Goal: Find contact information: Obtain details needed to contact an individual or organization

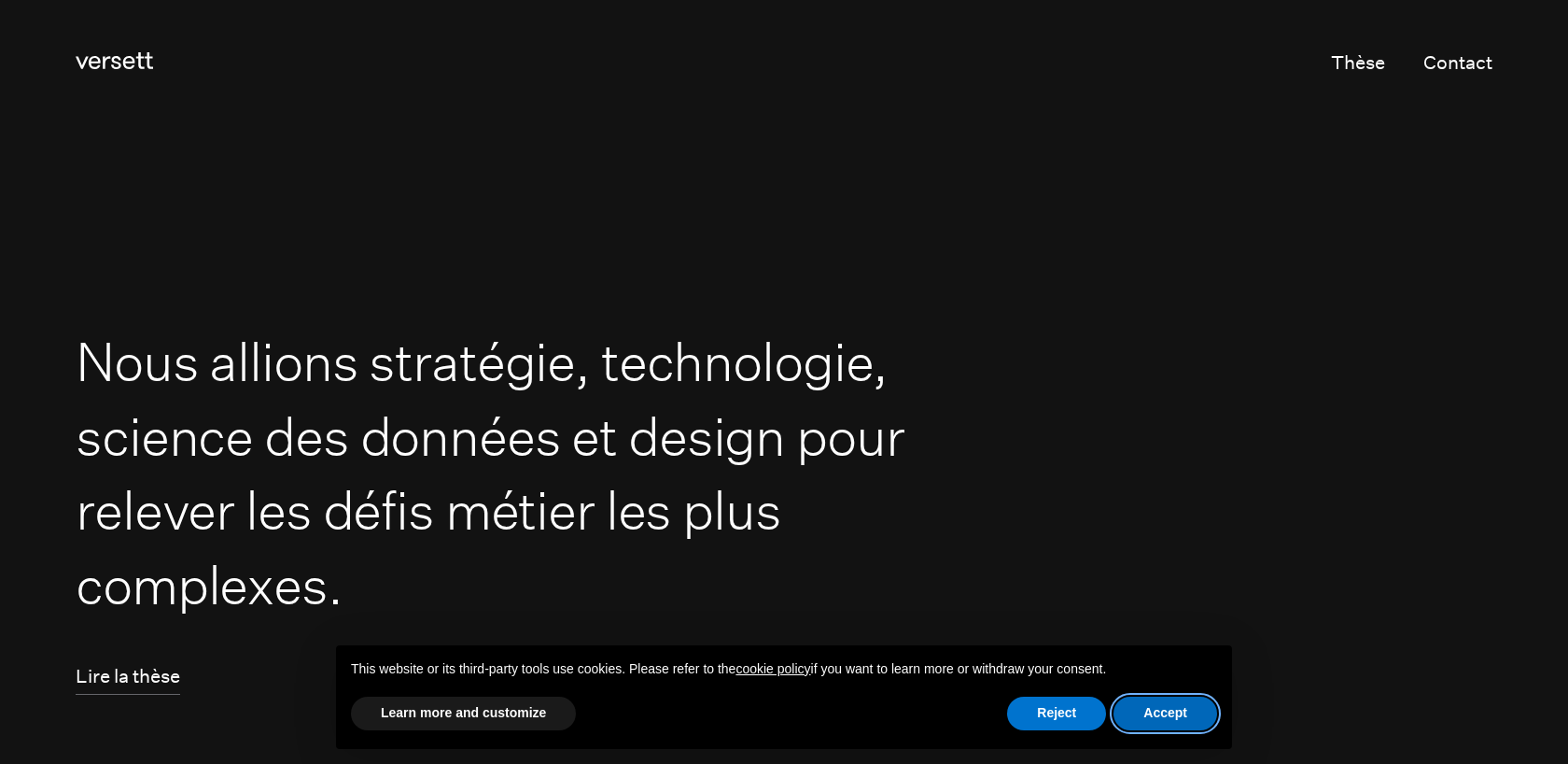
click at [1170, 712] on button "Accept" at bounding box center [1164, 713] width 103 height 34
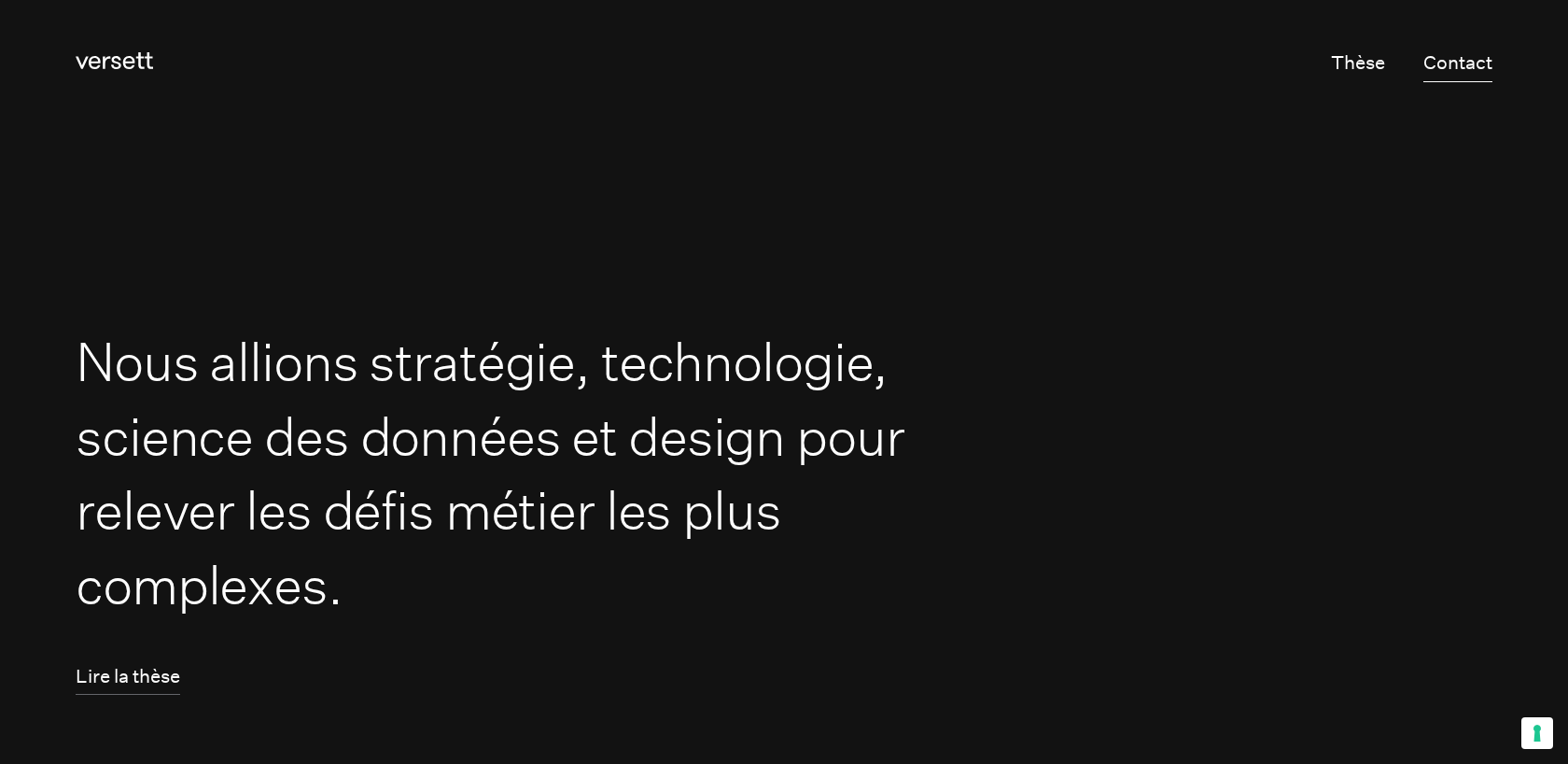
click at [1464, 64] on link "Contact" at bounding box center [1458, 64] width 70 height 37
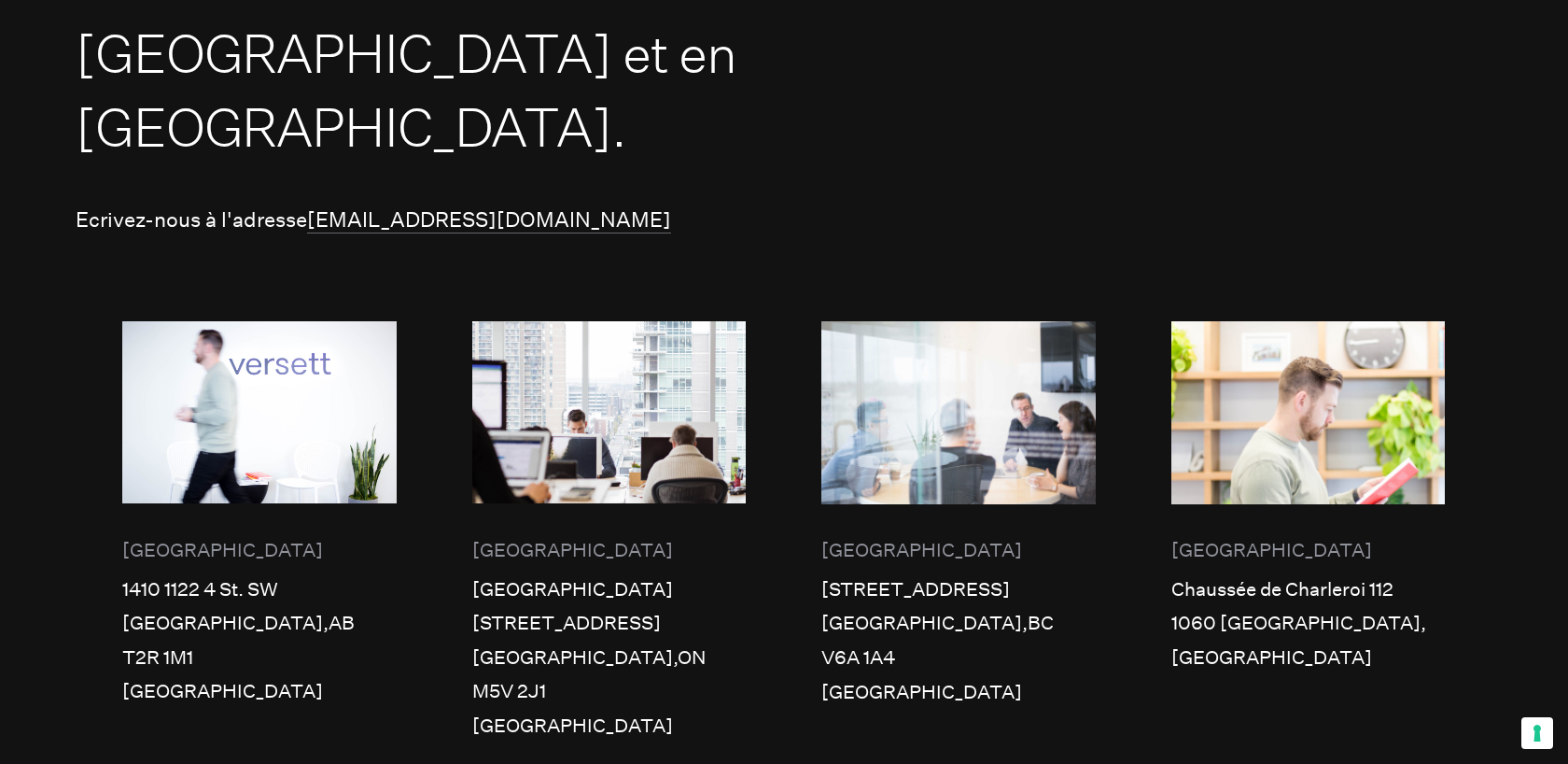
scroll to position [808, 0]
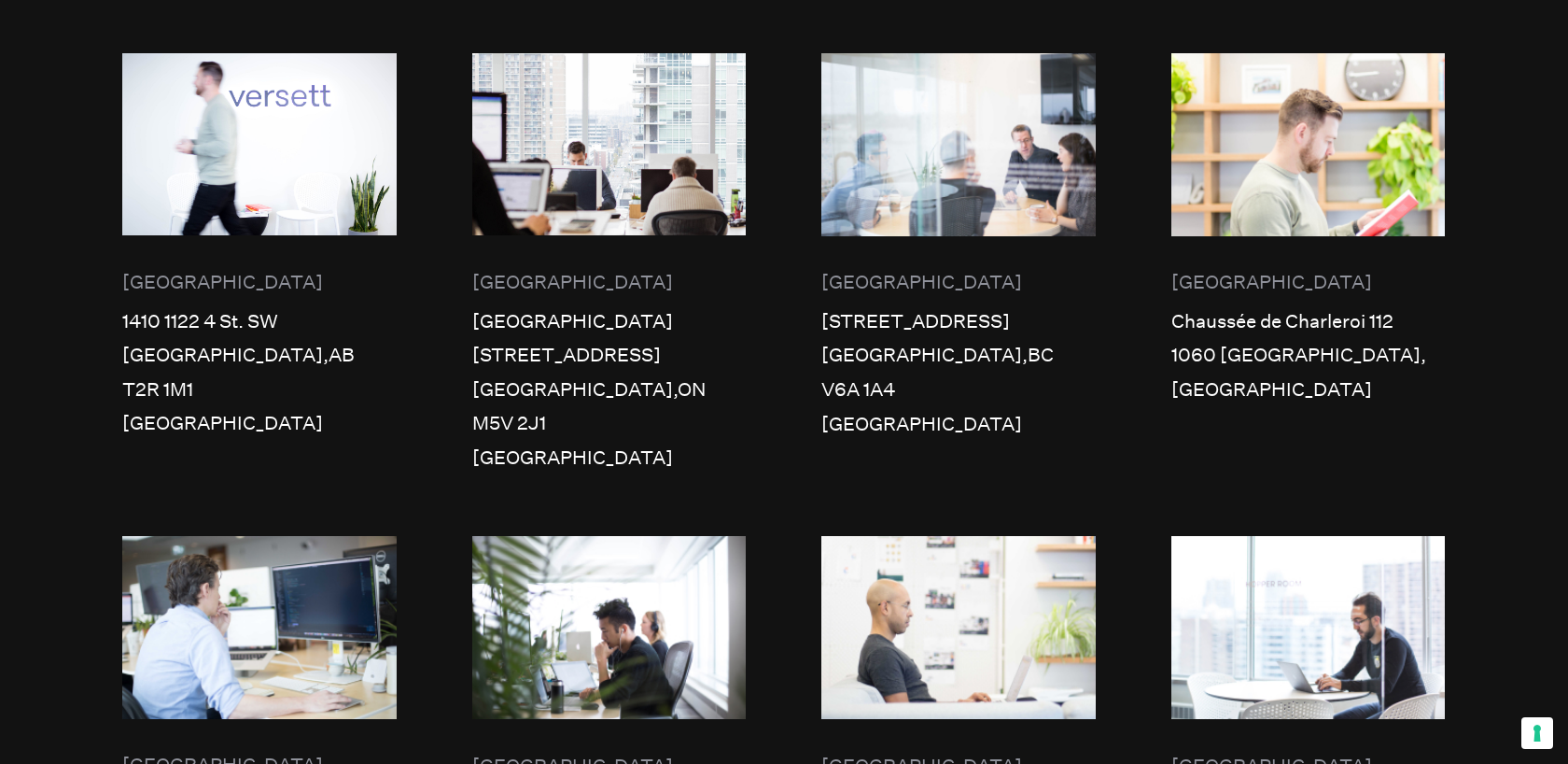
click at [1220, 266] on div "[GEOGRAPHIC_DATA]" at bounding box center [1308, 283] width 274 height 35
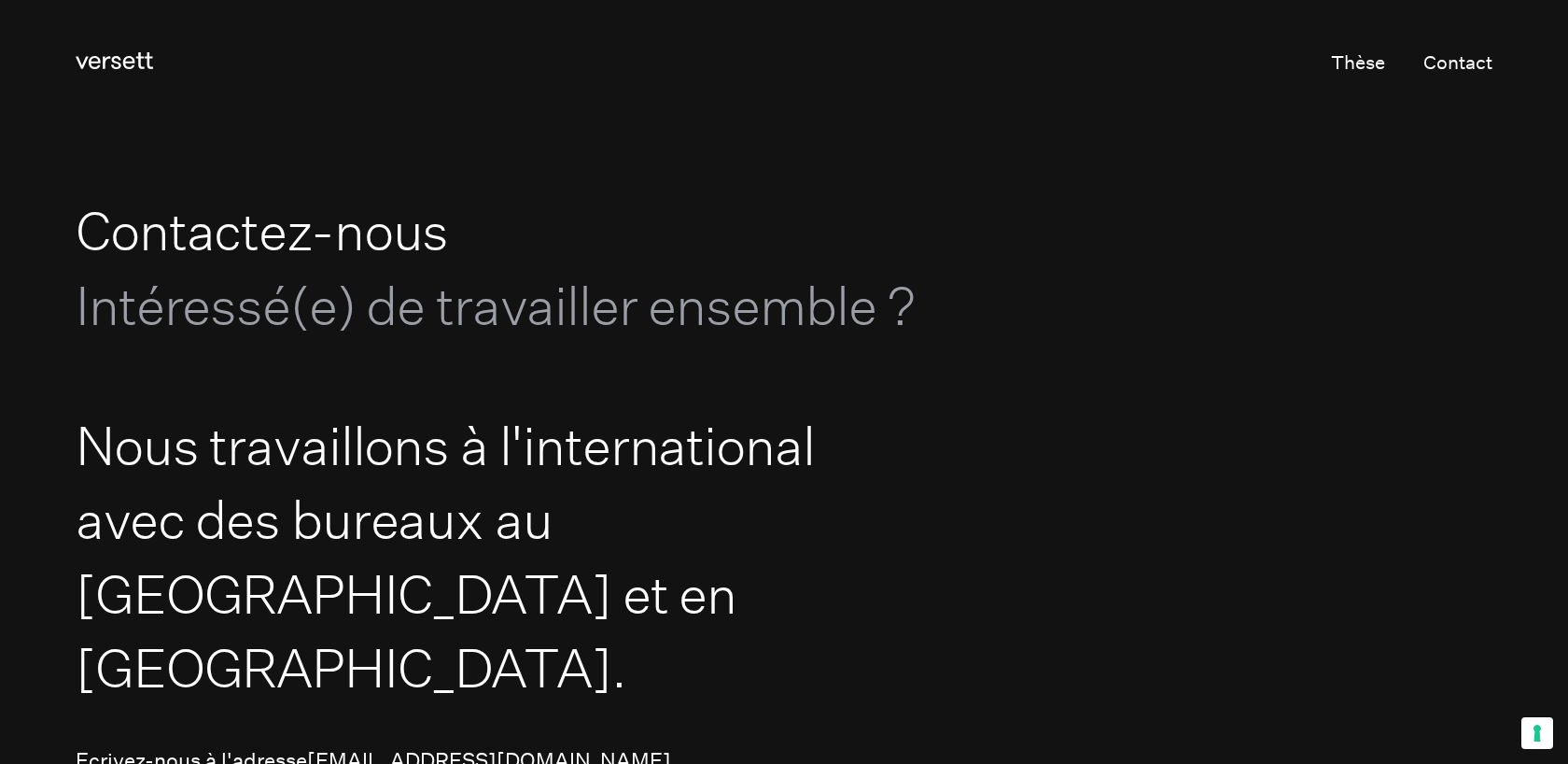
scroll to position [5, 0]
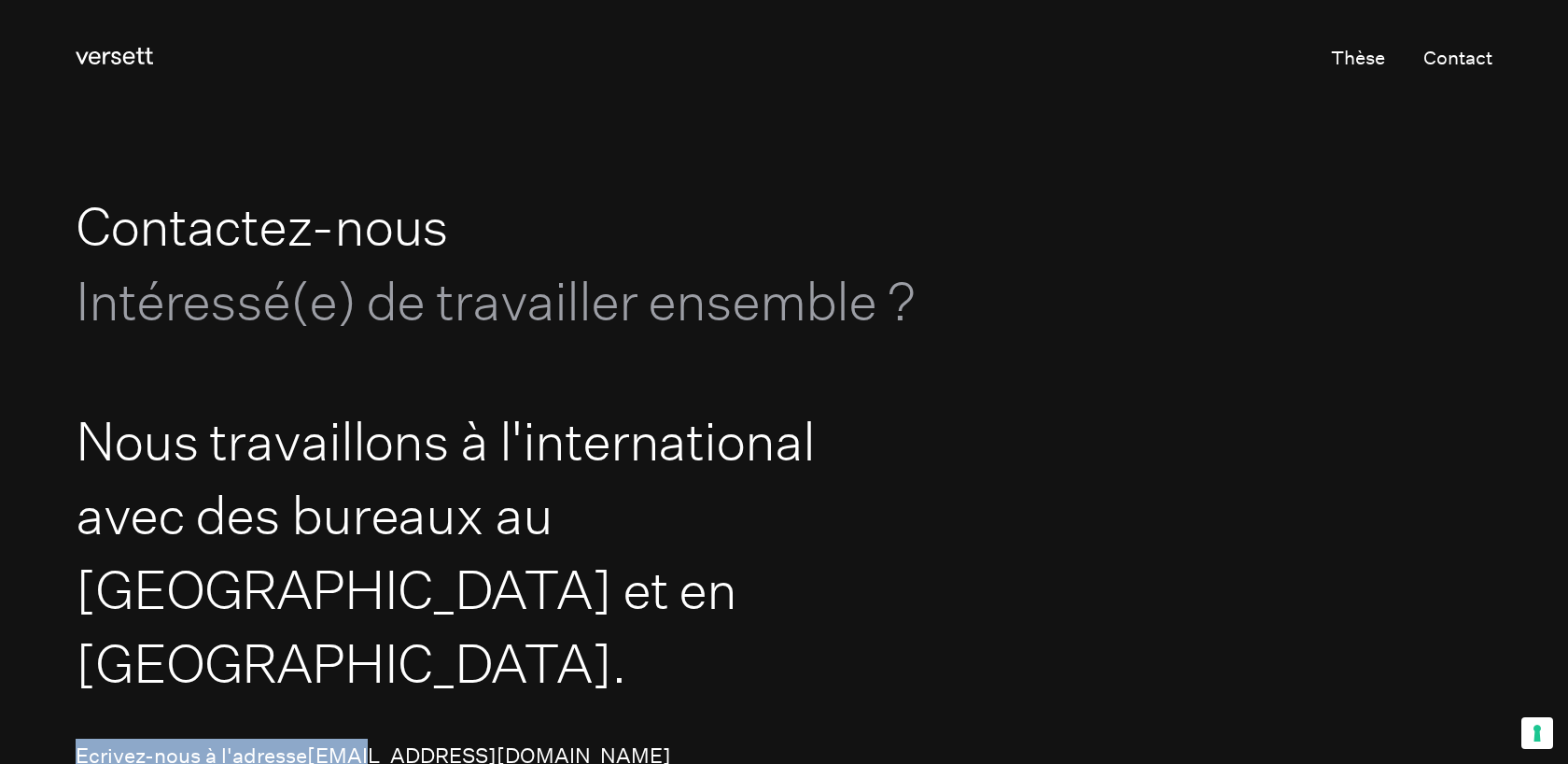
drag, startPoint x: 317, startPoint y: 663, endPoint x: 376, endPoint y: 682, distance: 62.0
click at [376, 739] on p "Ecrivez-nous à l'adresse [EMAIL_ADDRESS][DOMAIN_NAME]" at bounding box center [783, 756] width 1416 height 35
drag, startPoint x: 508, startPoint y: 688, endPoint x: 318, endPoint y: 688, distance: 190.0
click at [318, 739] on p "Ecrivez-nous à l'adresse [EMAIL_ADDRESS][DOMAIN_NAME]" at bounding box center [783, 756] width 1416 height 35
copy link "[EMAIL_ADDRESS][DOMAIN_NAME]"
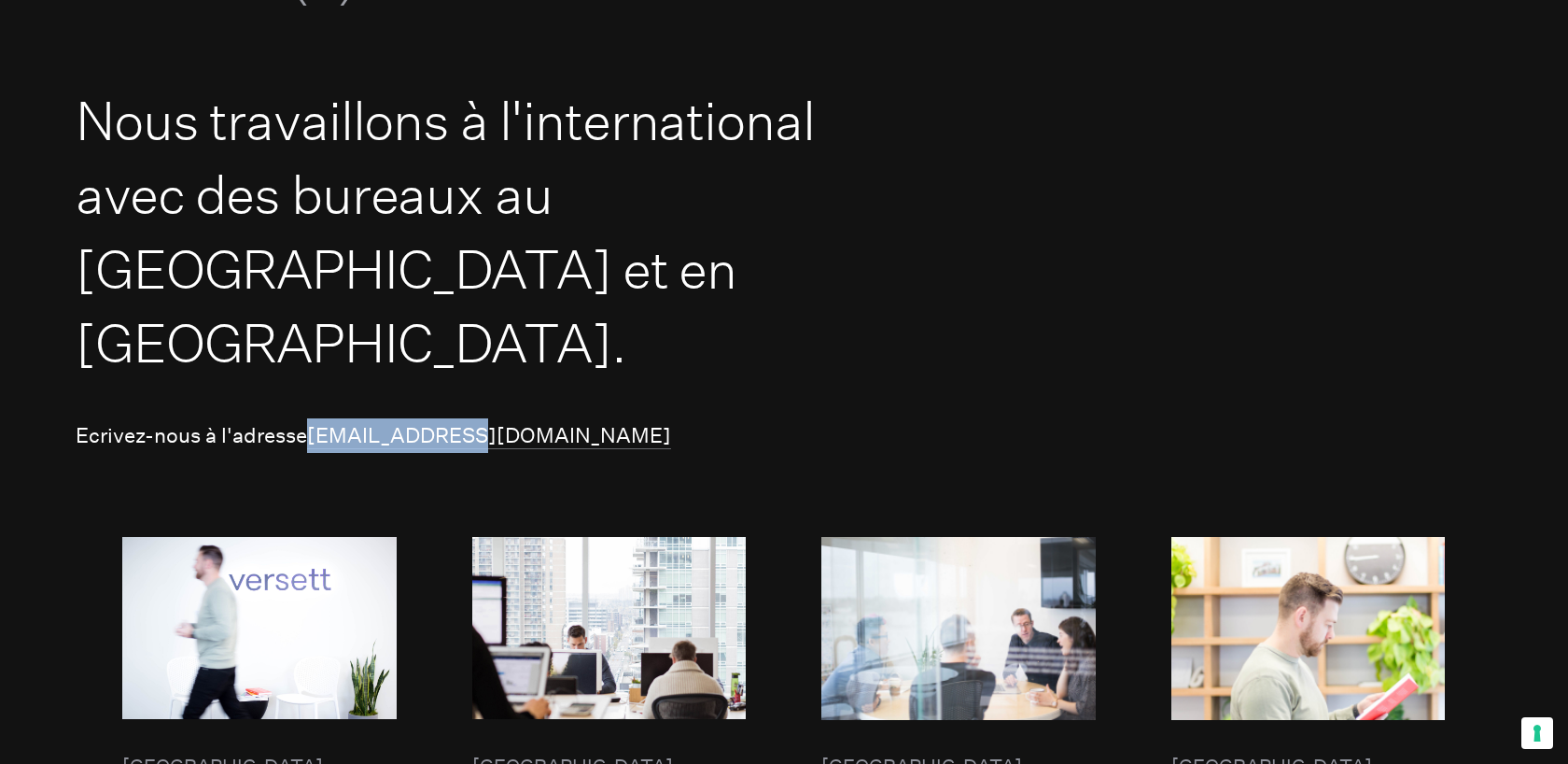
scroll to position [0, 0]
